Goal: Navigation & Orientation: Go to known website

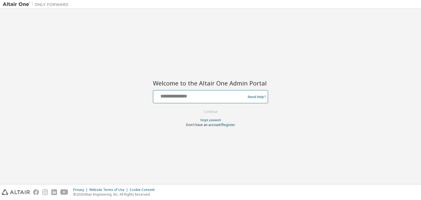
click at [219, 94] on input "text" at bounding box center [200, 96] width 90 height 8
type input "**********"
click at [213, 110] on button "Continue" at bounding box center [210, 112] width 25 height 8
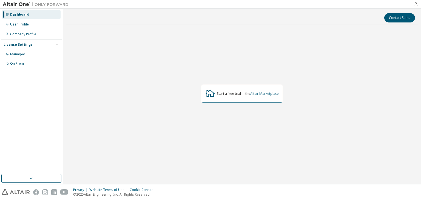
click at [268, 95] on link "Altair Marketplace" at bounding box center [264, 93] width 29 height 5
